Goal: Book appointment/travel/reservation

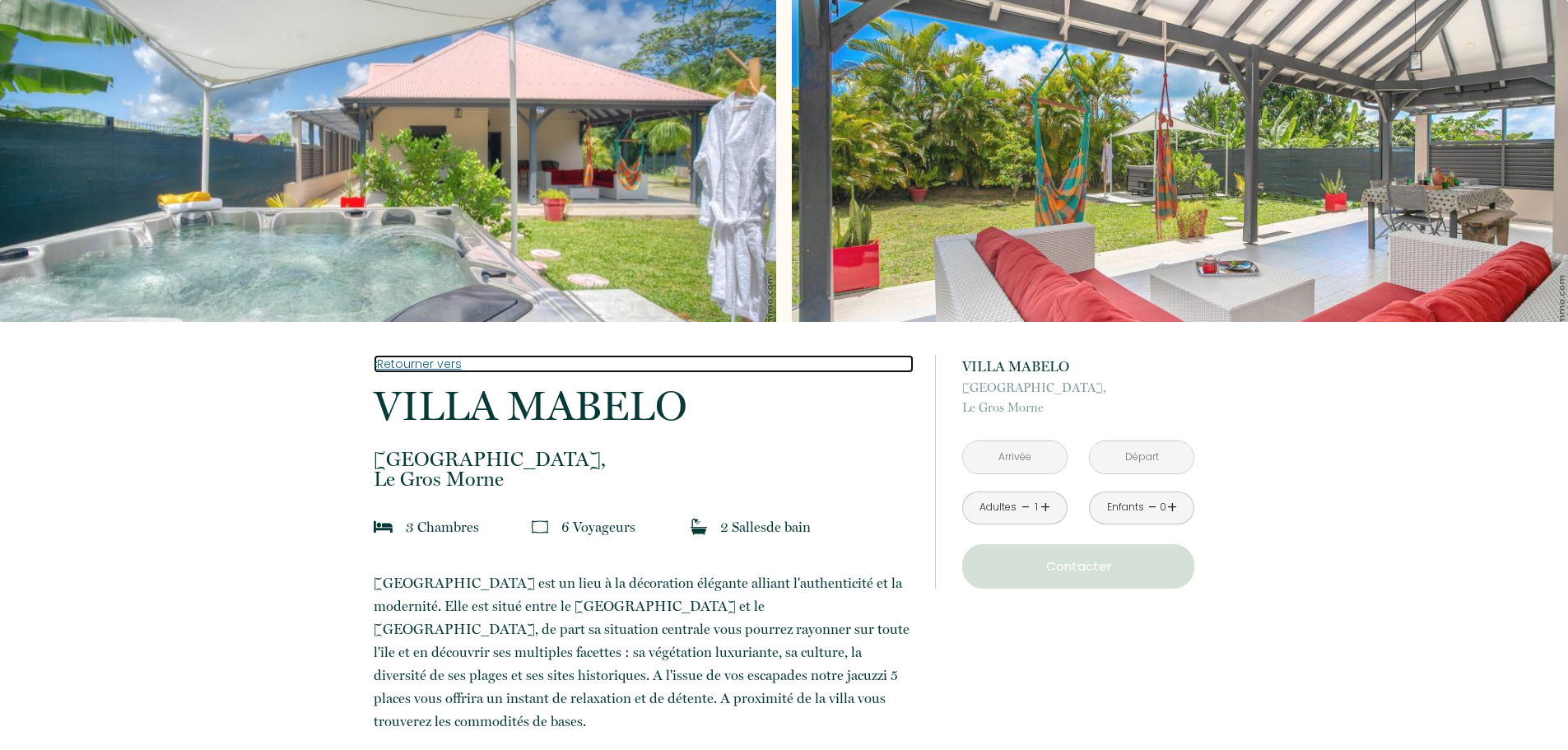
click at [452, 361] on link "Retourner vers" at bounding box center [644, 364] width 541 height 18
click at [450, 361] on link "Retourner vers" at bounding box center [644, 364] width 541 height 18
click at [435, 370] on link "Retourner vers" at bounding box center [644, 364] width 541 height 18
click at [431, 369] on link "Retourner vers" at bounding box center [644, 364] width 541 height 18
click at [427, 366] on link "Retourner vers" at bounding box center [644, 364] width 541 height 18
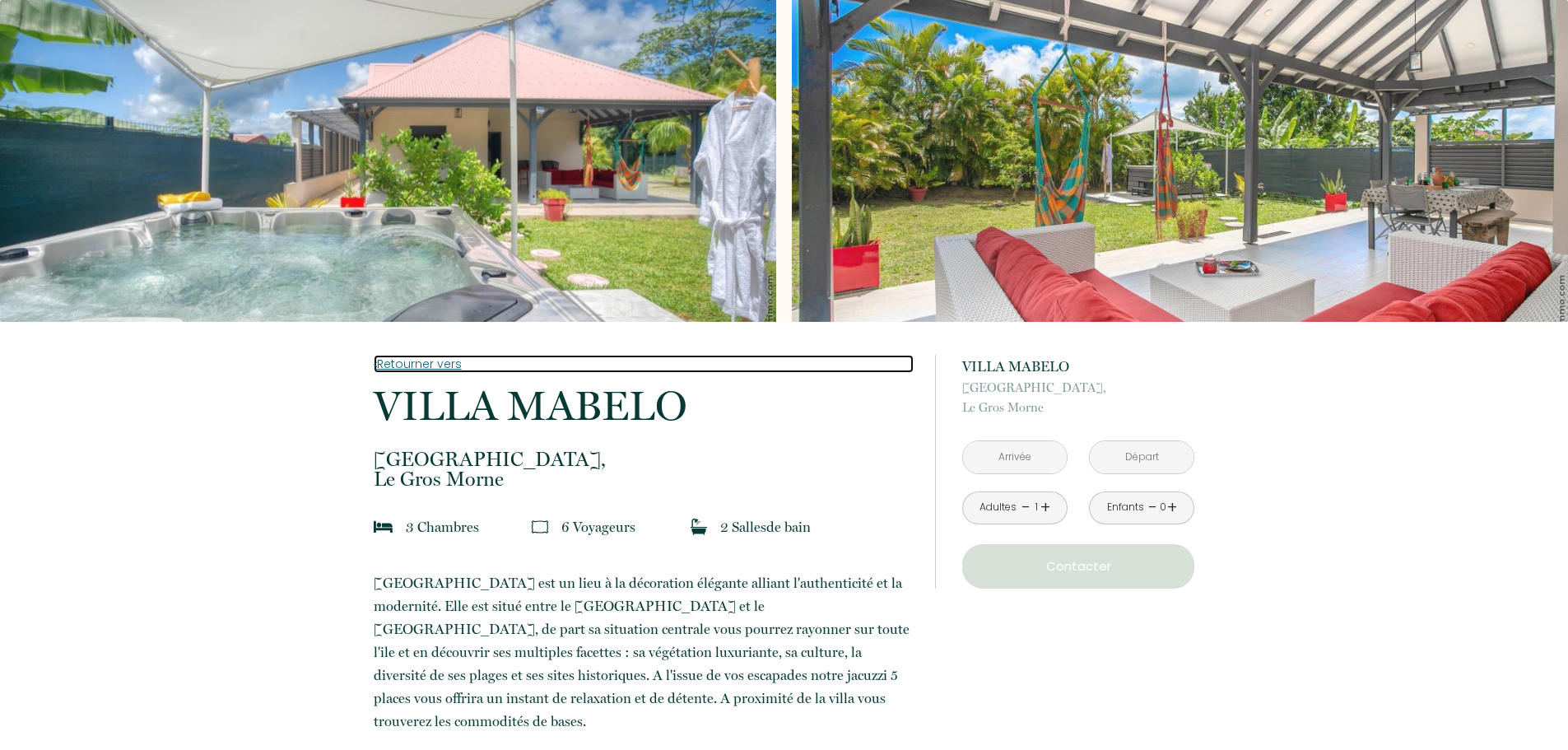
click at [434, 360] on link "Retourner vers" at bounding box center [644, 364] width 541 height 18
click at [441, 364] on link "Retourner vers" at bounding box center [644, 364] width 541 height 18
click at [425, 358] on link "Retourner vers" at bounding box center [644, 364] width 541 height 18
click at [415, 362] on link "Retourner vers" at bounding box center [644, 364] width 541 height 18
click at [410, 363] on link "Retourner vers" at bounding box center [644, 364] width 541 height 18
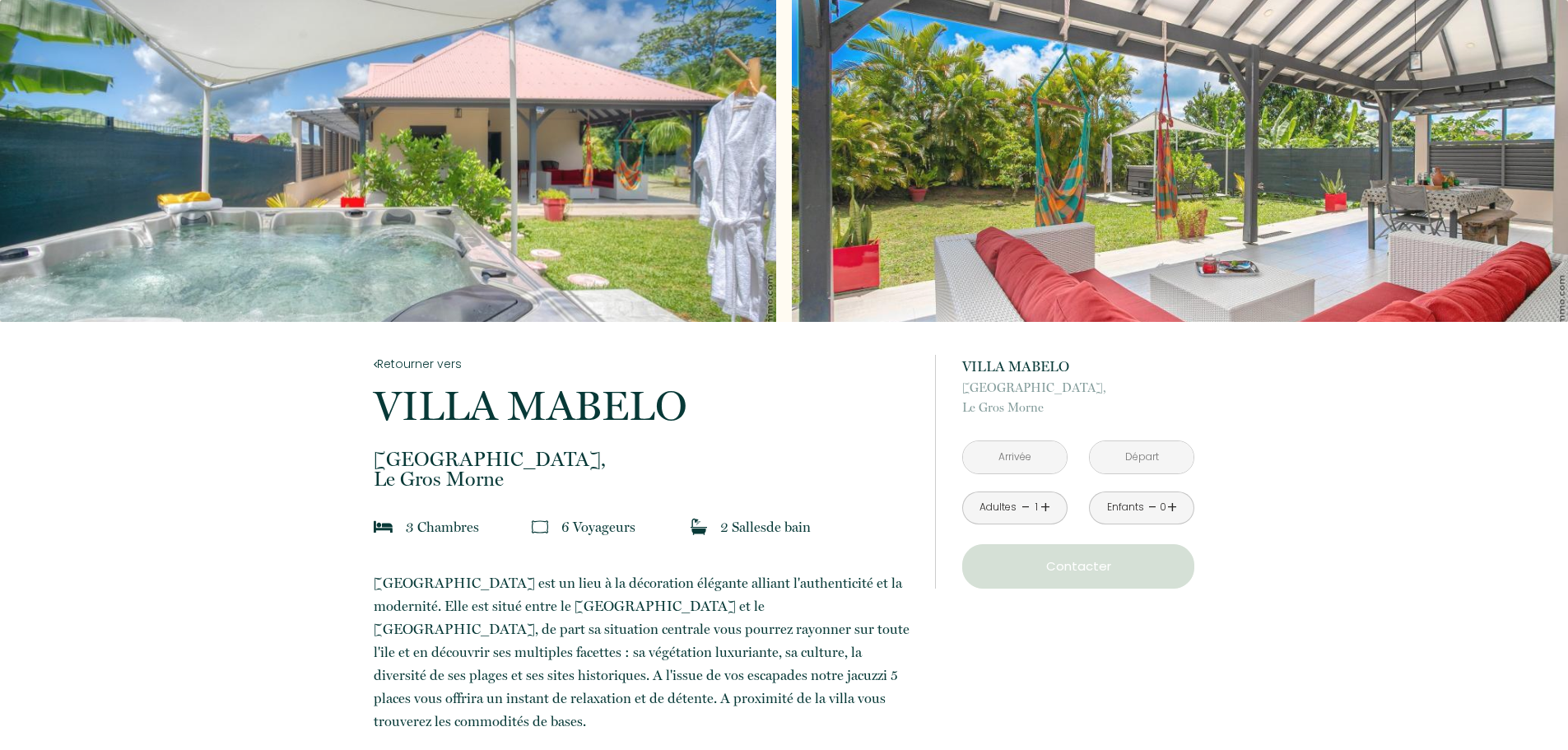
click at [1043, 457] on input "text" at bounding box center [1015, 457] width 103 height 33
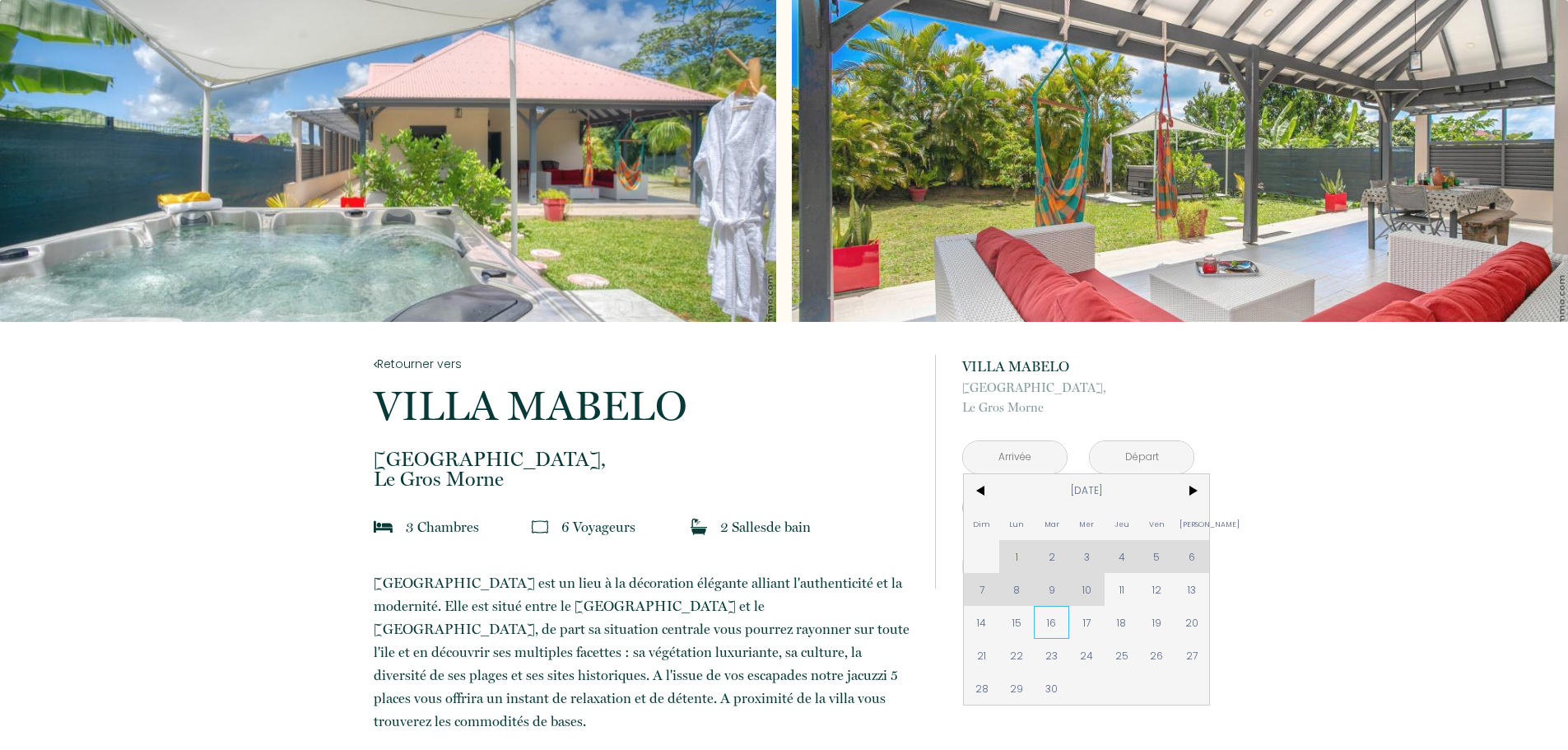
click at [1049, 623] on span "16" at bounding box center [1051, 622] width 35 height 33
type input "Mar 16 Sep 2025"
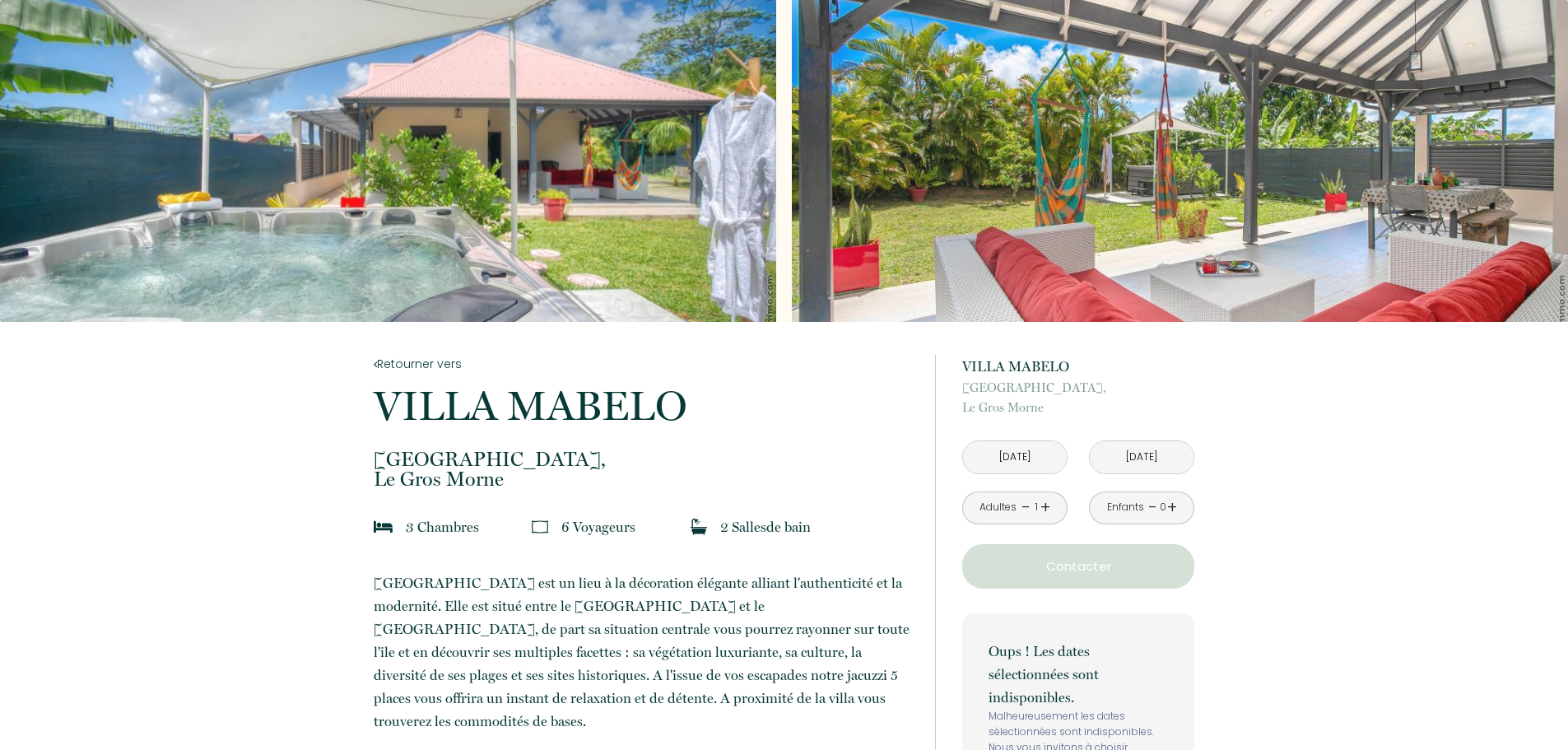
click at [1148, 460] on input "Mer 17 Sep 2025" at bounding box center [1141, 457] width 103 height 33
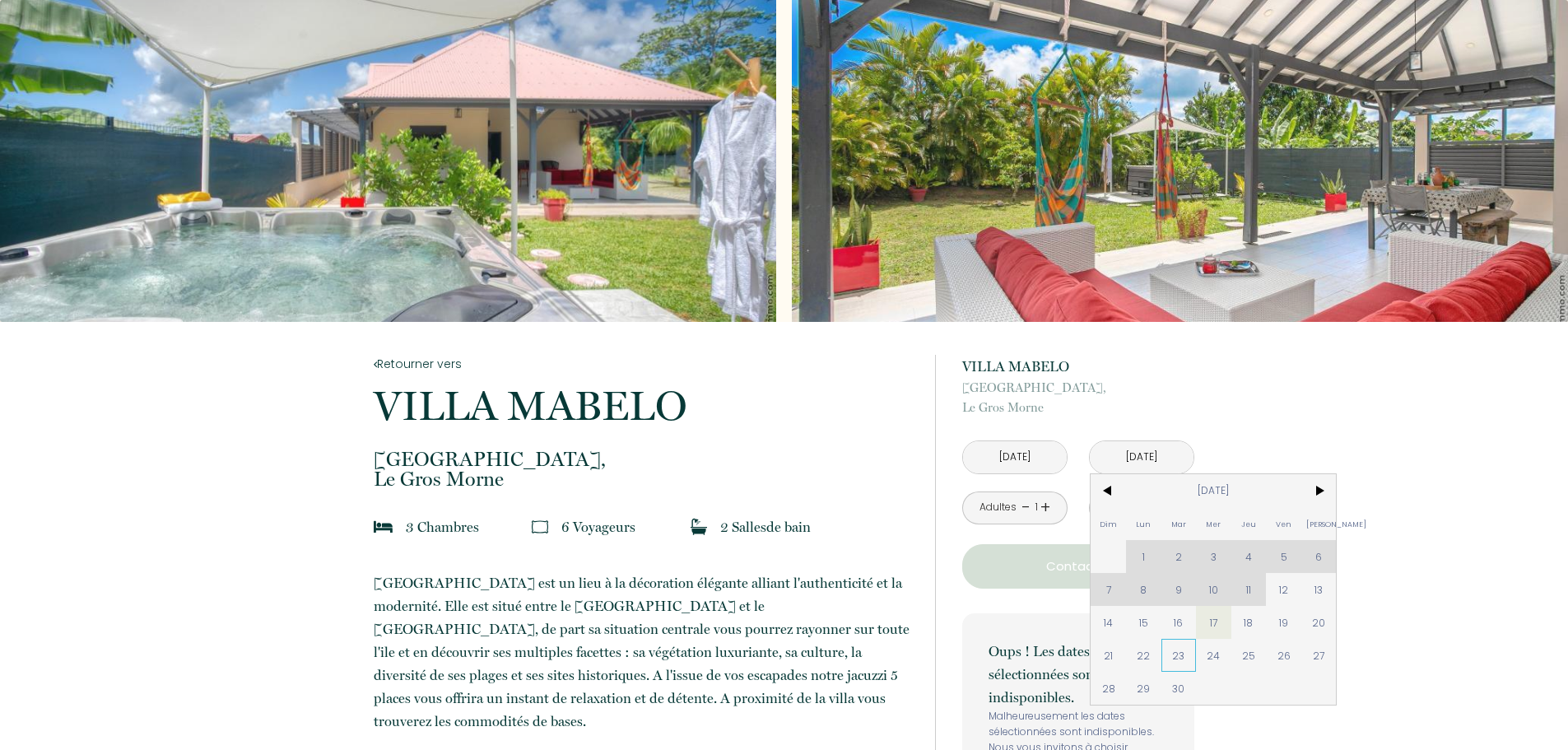
click at [1163, 669] on span "23" at bounding box center [1179, 655] width 35 height 33
type input "Mar 23 Sep 2025"
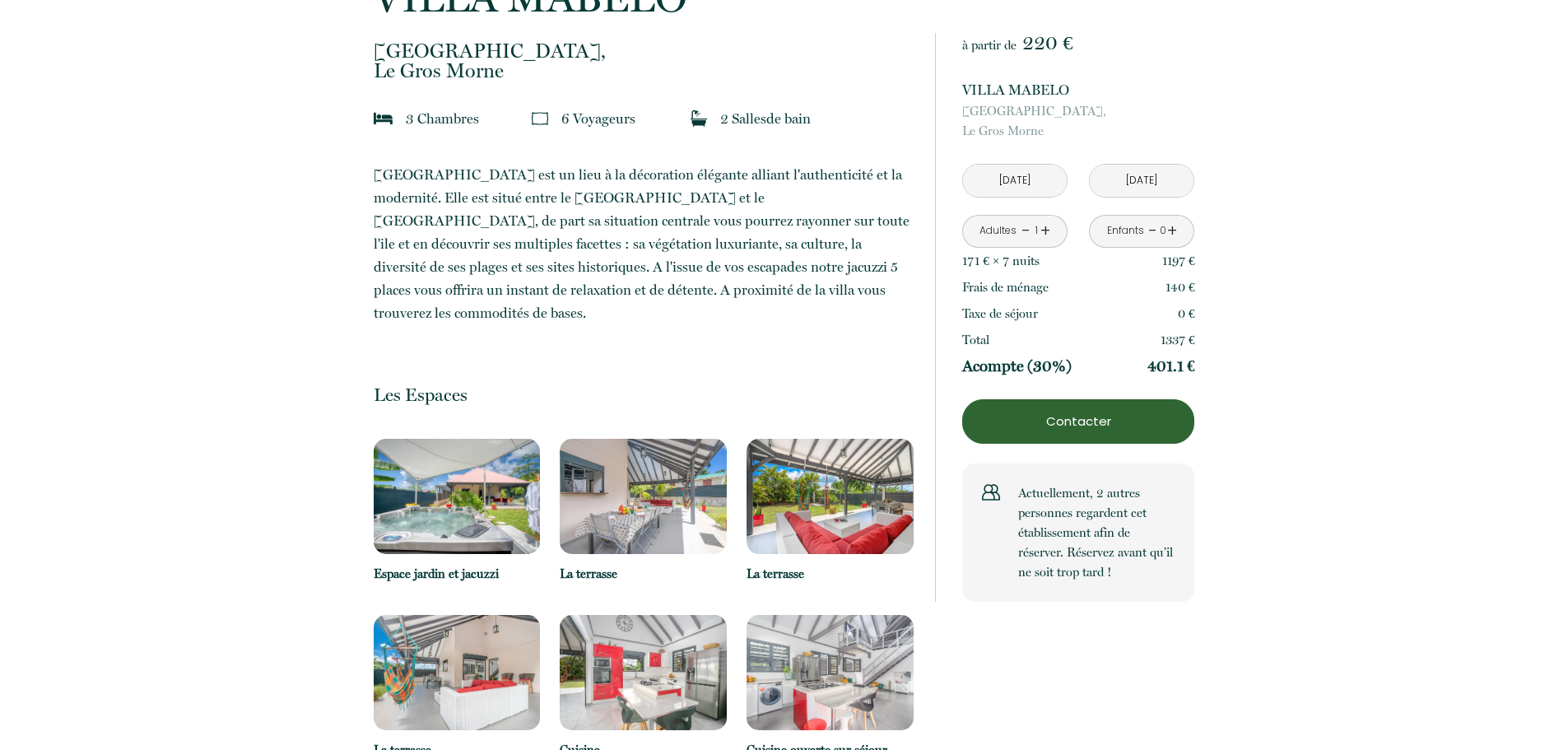
scroll to position [411, 0]
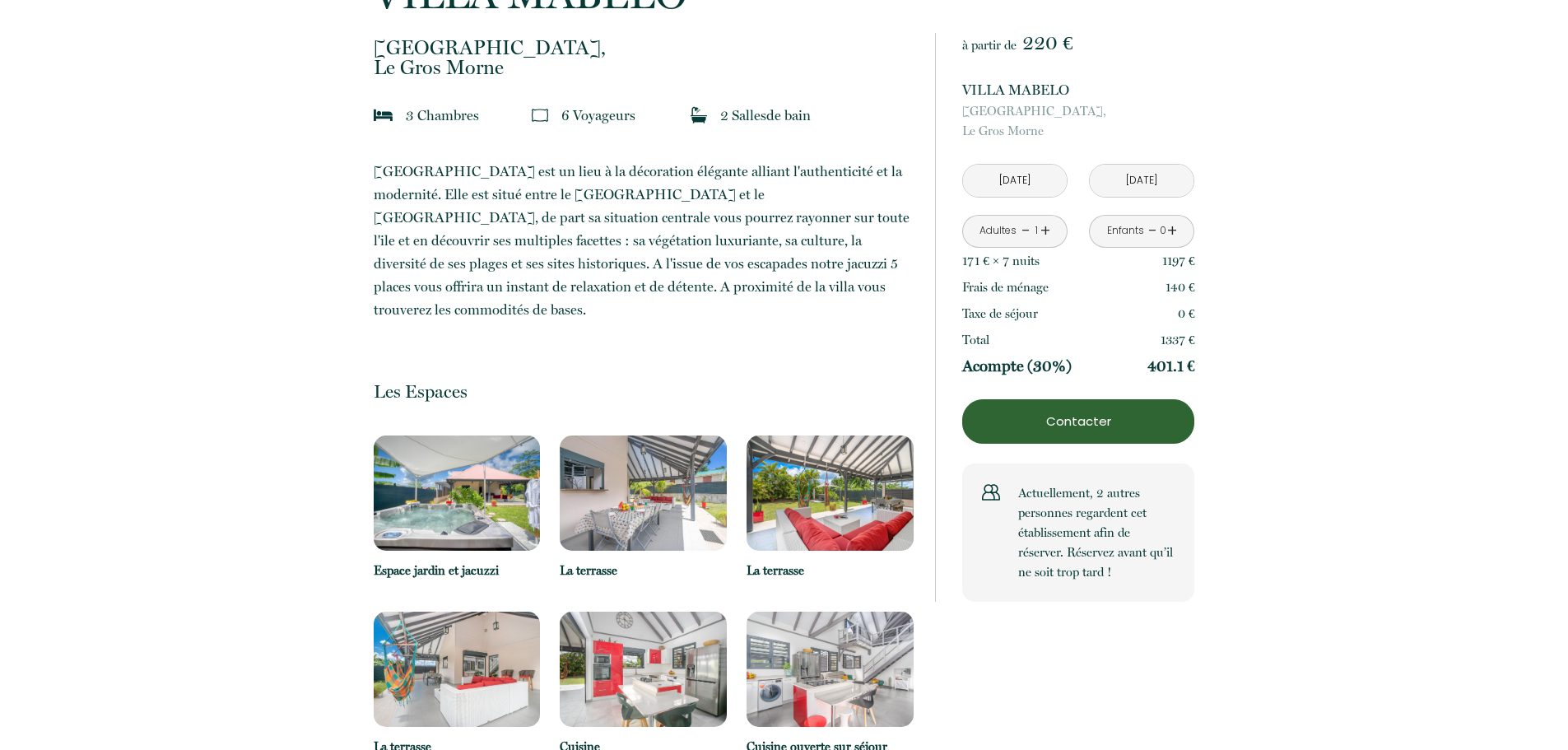
click at [1101, 421] on p "Contacter" at bounding box center [1078, 421] width 221 height 20
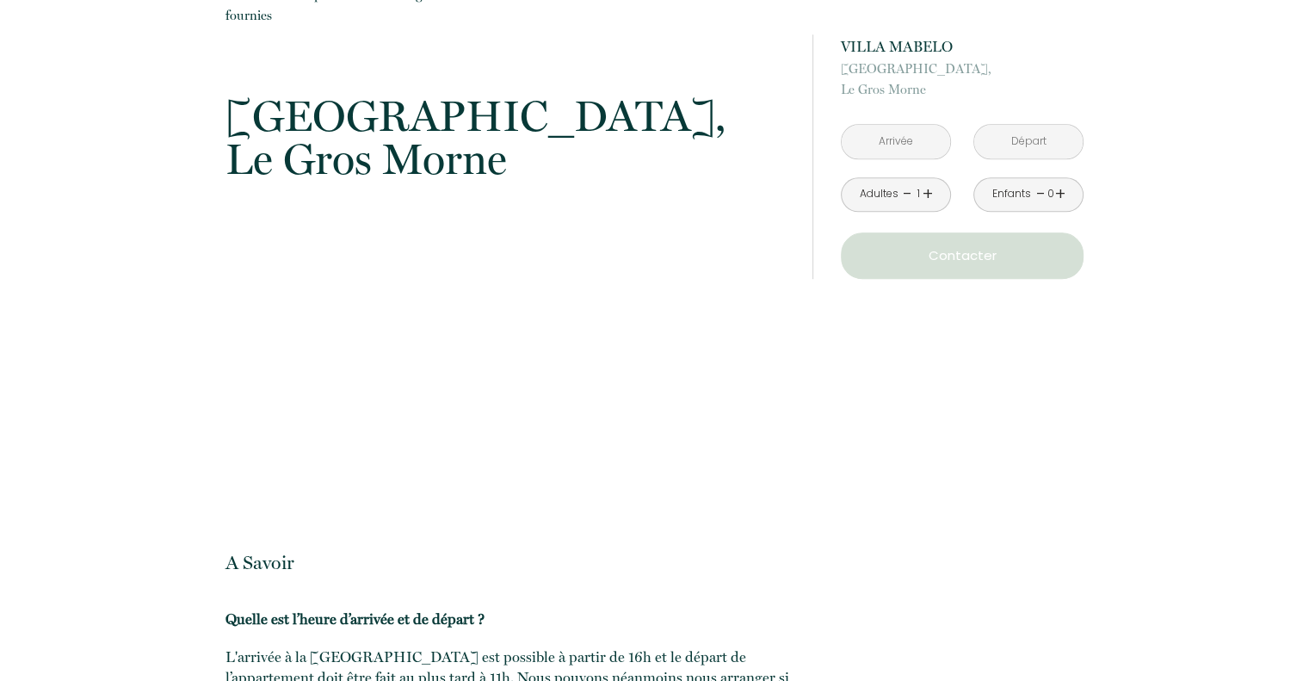
scroll to position [1979, 0]
